Goal: Find contact information: Find contact information

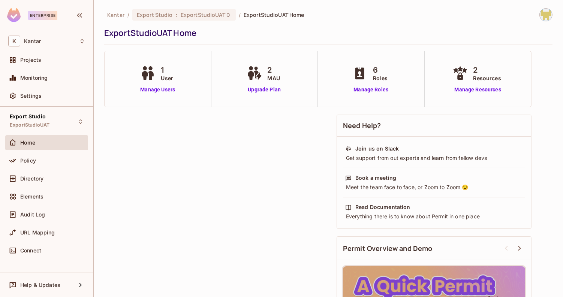
click at [344, 67] on div "6 Roles Manage Roles" at bounding box center [371, 78] width 107 height 55
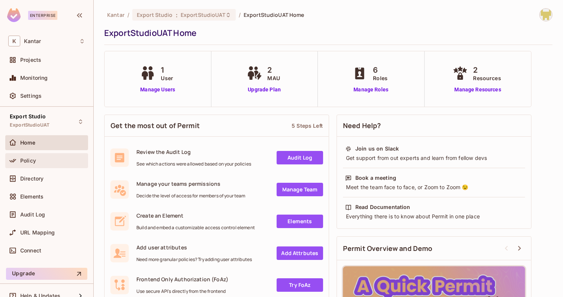
click at [46, 164] on div "Policy" at bounding box center [46, 160] width 77 height 9
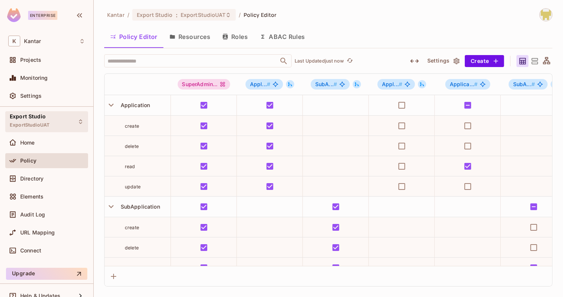
click at [46, 125] on span "ExportStudioUAT" at bounding box center [30, 125] width 40 height 6
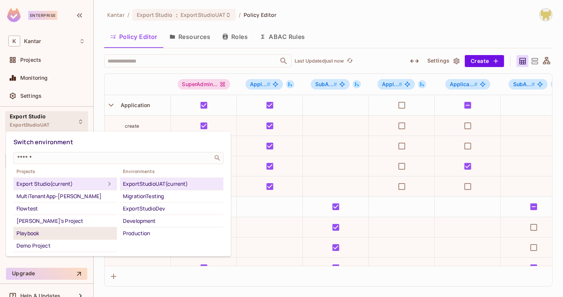
click at [58, 231] on div "Playbook" at bounding box center [64, 233] width 97 height 9
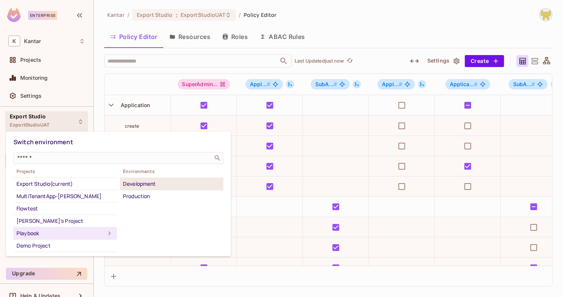
click at [159, 185] on div "Development" at bounding box center [171, 183] width 97 height 9
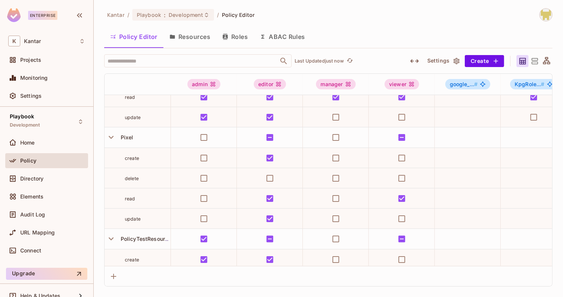
scroll to position [669, 0]
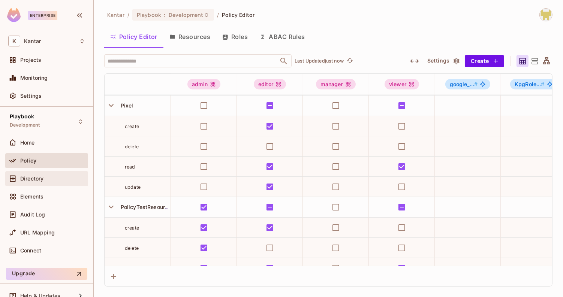
click at [57, 182] on div "Directory" at bounding box center [46, 178] width 83 height 15
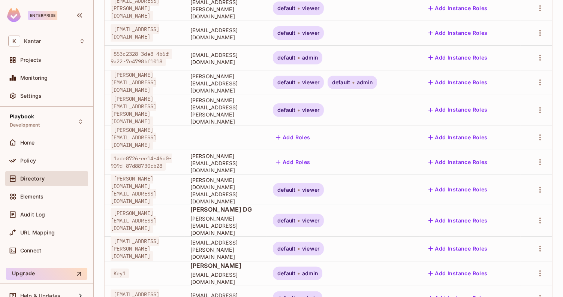
scroll to position [226, 0]
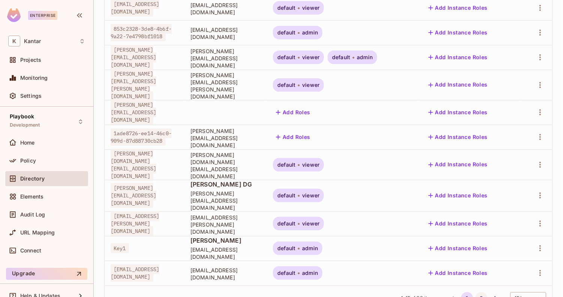
click at [475, 292] on button "2" at bounding box center [481, 298] width 12 height 12
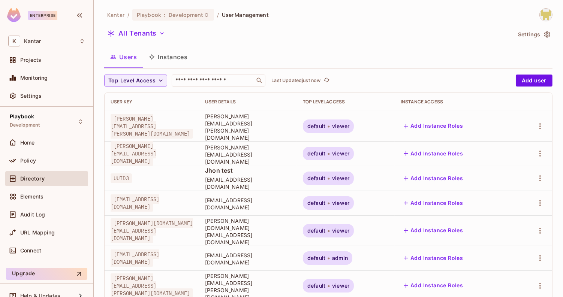
scroll to position [201, 0]
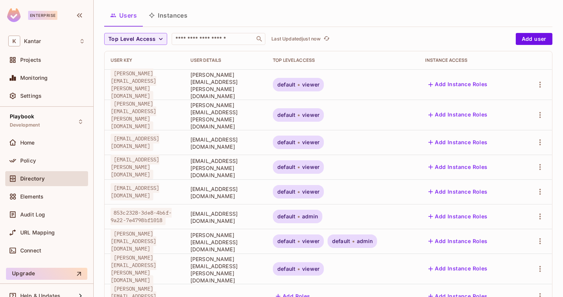
scroll to position [0, 0]
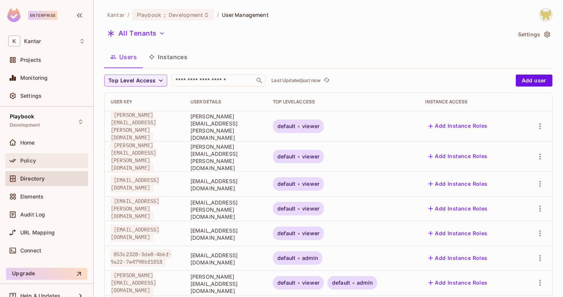
click at [38, 160] on div "Policy" at bounding box center [52, 161] width 65 height 6
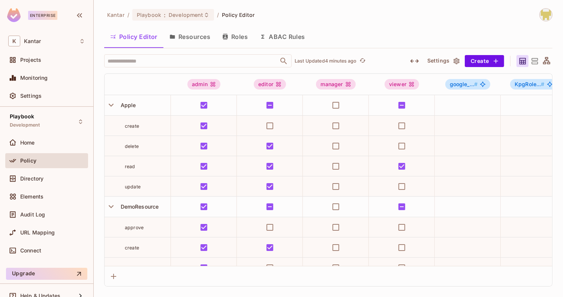
click at [544, 13] on img at bounding box center [545, 15] width 12 height 12
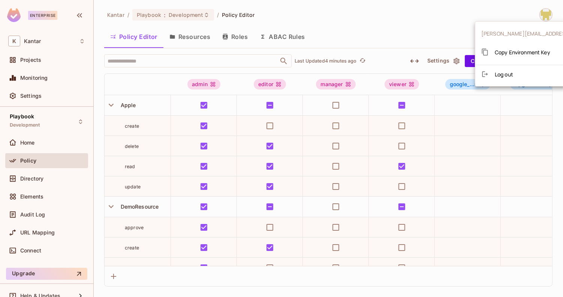
click at [395, 37] on div at bounding box center [281, 148] width 563 height 297
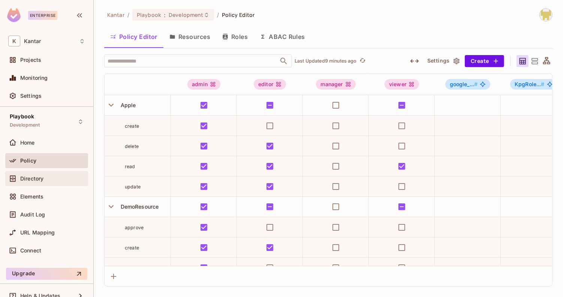
click at [42, 181] on div "Directory" at bounding box center [46, 178] width 77 height 9
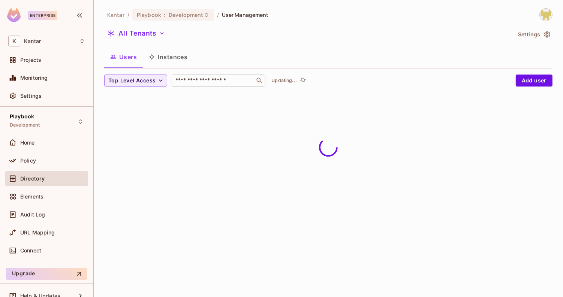
click at [209, 86] on div "​" at bounding box center [219, 81] width 94 height 12
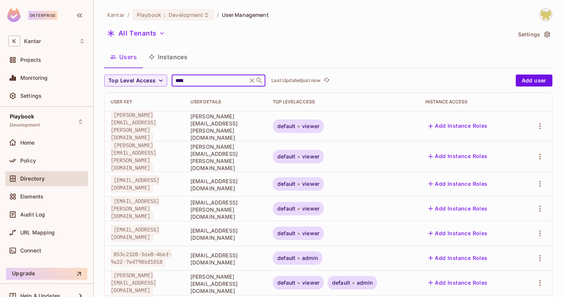
type input "****"
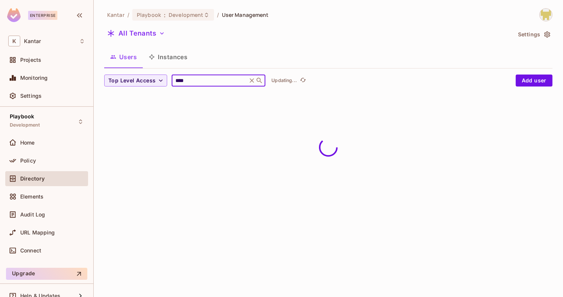
click at [266, 39] on div "All Tenants" at bounding box center [307, 34] width 407 height 14
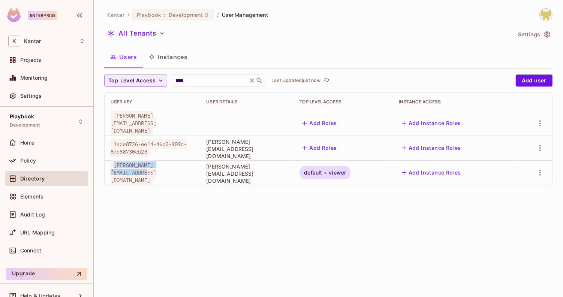
drag, startPoint x: 114, startPoint y: 173, endPoint x: 194, endPoint y: 172, distance: 80.2
click at [156, 172] on span "[PERSON_NAME][EMAIL_ADDRESS][DOMAIN_NAME]" at bounding box center [134, 172] width 46 height 25
copy span "[PERSON_NAME][EMAIL_ADDRESS][DOMAIN_NAME]"
click at [200, 180] on td "[PERSON_NAME][EMAIL_ADDRESS][DOMAIN_NAME]" at bounding box center [153, 172] width 96 height 25
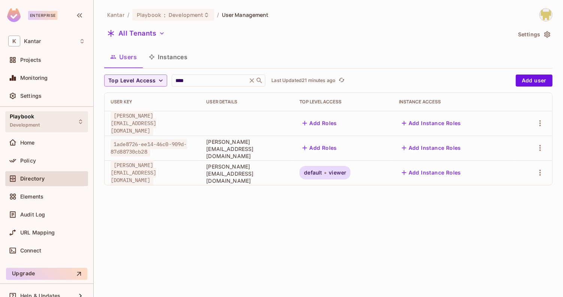
click at [60, 121] on div "Playbook Development" at bounding box center [46, 121] width 83 height 21
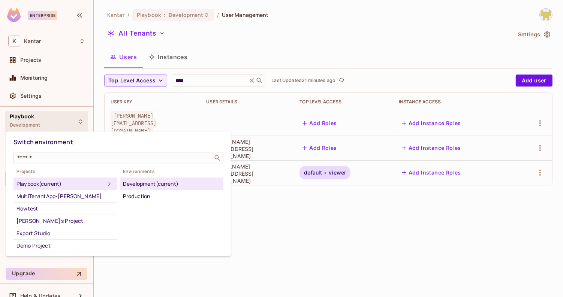
click at [274, 208] on div at bounding box center [281, 148] width 563 height 297
